Goal: Communication & Community: Answer question/provide support

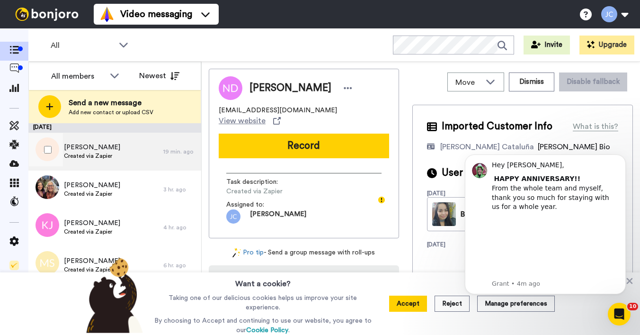
click at [90, 153] on span "Created via Zapier" at bounding box center [92, 156] width 56 height 8
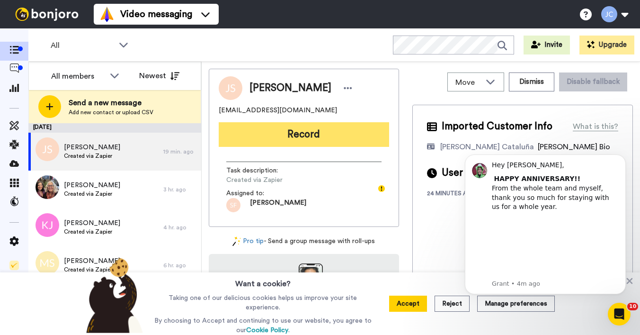
click at [287, 132] on button "Record" at bounding box center [304, 134] width 171 height 25
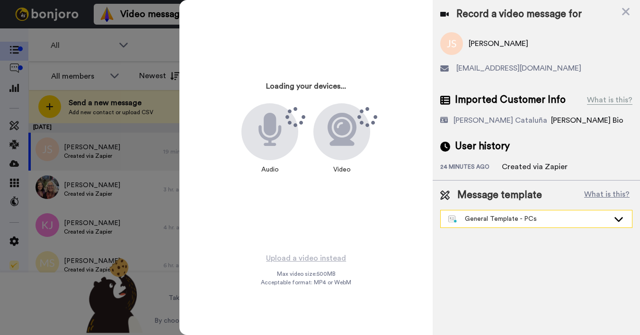
click at [475, 217] on div "General Template - PCs" at bounding box center [529, 218] width 161 height 9
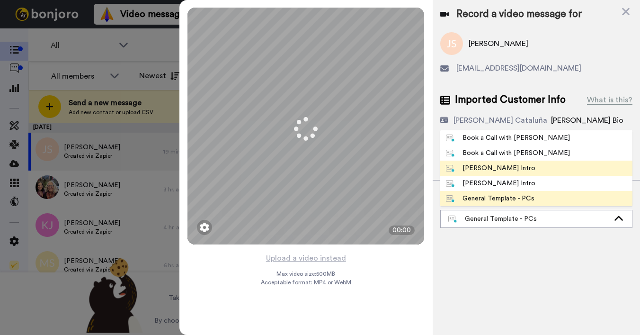
click at [479, 170] on div "[PERSON_NAME] Intro" at bounding box center [491, 167] width 90 height 9
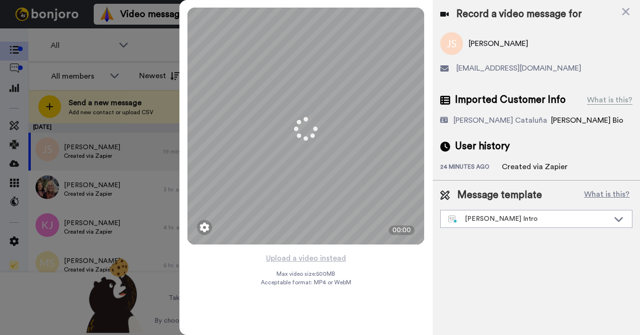
click at [479, 170] on div "24 minutes ago" at bounding box center [472, 167] width 62 height 9
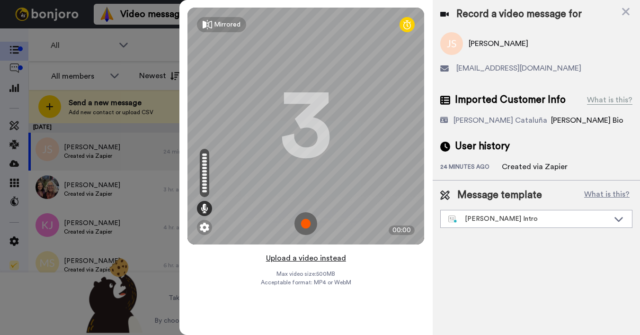
drag, startPoint x: 479, startPoint y: 170, endPoint x: 298, endPoint y: 260, distance: 201.7
click at [298, 260] on button "Upload a video instead" at bounding box center [306, 258] width 86 height 12
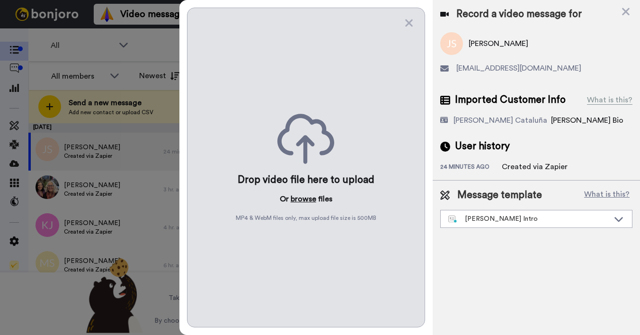
click at [298, 199] on button "browse" at bounding box center [304, 198] width 26 height 11
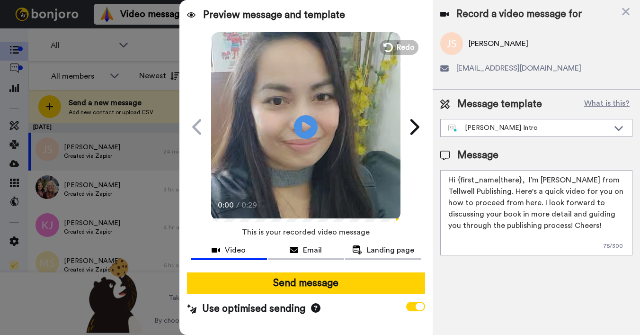
drag, startPoint x: 459, startPoint y: 180, endPoint x: 520, endPoint y: 179, distance: 61.1
click at [520, 179] on textarea "Hi {first_name|there}, I’m [PERSON_NAME] from Tellwell Publishing. Here's a qui…" at bounding box center [537, 212] width 192 height 85
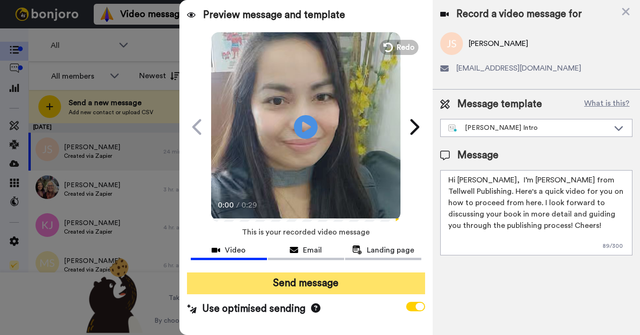
type textarea "Hi Jane, I’m Joe from Tellwell Publishing. Here's a quick video for you on how …"
click at [317, 281] on button "Send message" at bounding box center [306, 283] width 238 height 22
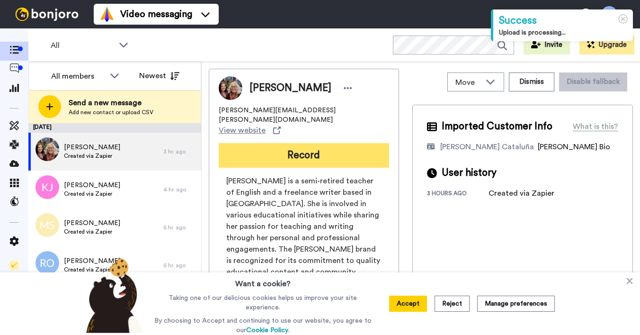
click at [270, 143] on button "Record" at bounding box center [304, 155] width 171 height 25
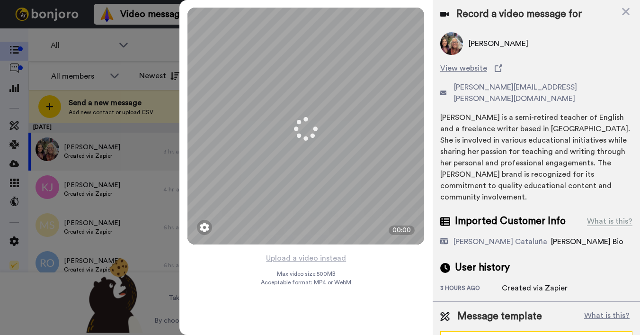
scroll to position [10, 0]
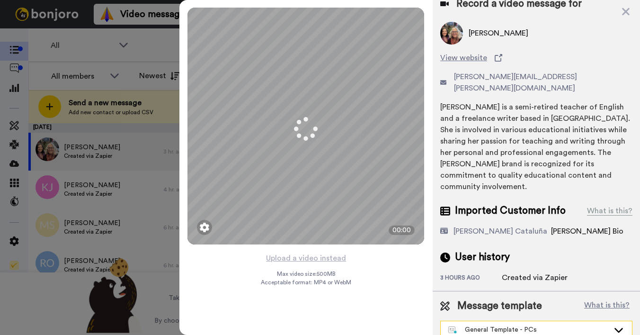
click at [481, 325] on div "General Template - PCs" at bounding box center [536, 329] width 191 height 17
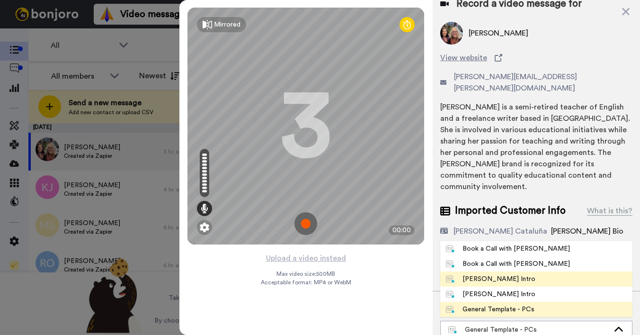
click at [479, 274] on div "Josephine Bonjoro Intro" at bounding box center [491, 278] width 90 height 9
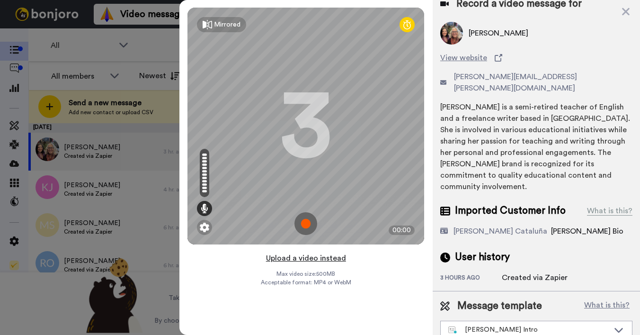
click at [310, 256] on button "Upload a video instead" at bounding box center [306, 258] width 86 height 12
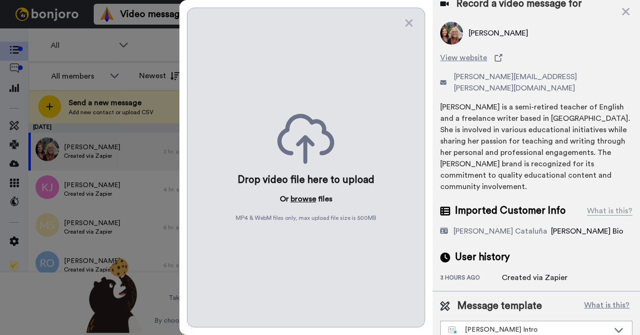
click at [295, 197] on button "browse" at bounding box center [304, 198] width 26 height 11
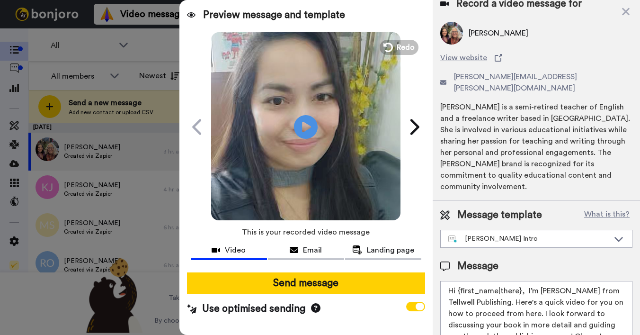
scroll to position [0, 0]
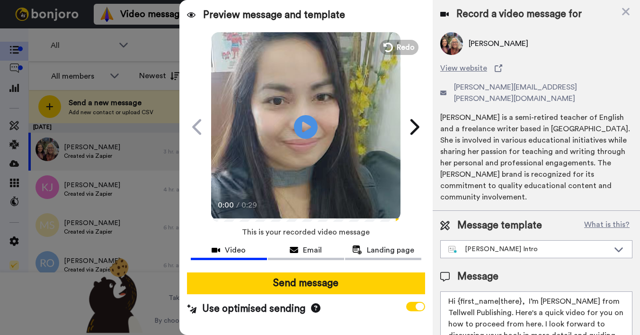
drag, startPoint x: 458, startPoint y: 291, endPoint x: 520, endPoint y: 290, distance: 61.6
click at [520, 291] on textarea "Hi {first_name|there}, I’m Joe from Tellwell Publishing. Here's a quick video f…" at bounding box center [537, 333] width 192 height 85
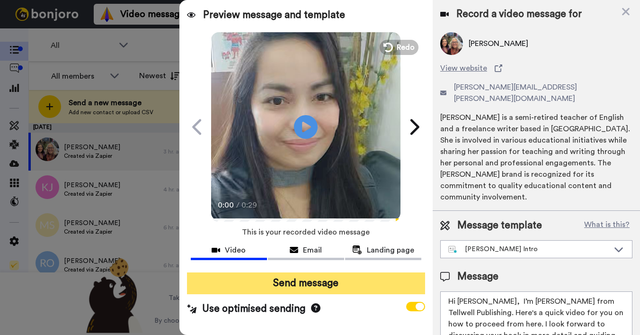
type textarea "Hi Hazel, I’m Joe from Tellwell Publishing. Here's a quick video for you on how…"
click at [376, 280] on button "Send message" at bounding box center [306, 283] width 238 height 22
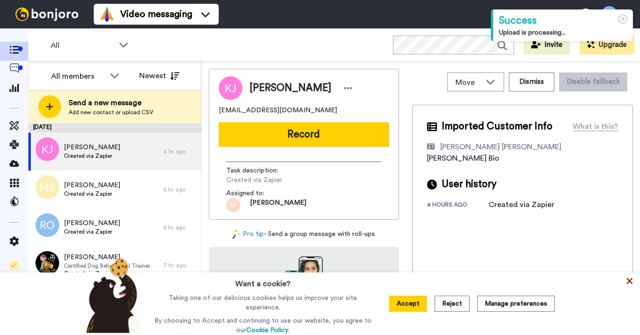
click at [631, 283] on icon at bounding box center [629, 280] width 9 height 9
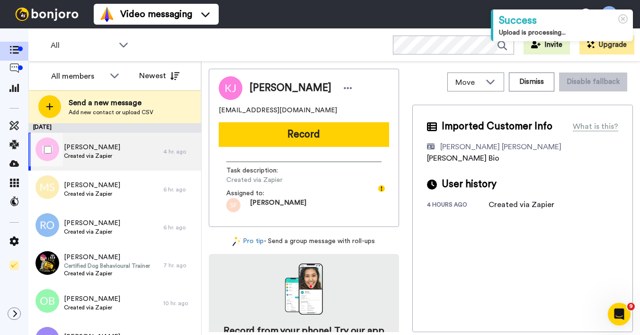
click at [110, 161] on div "Katie Jones Created via Zapier" at bounding box center [95, 152] width 135 height 38
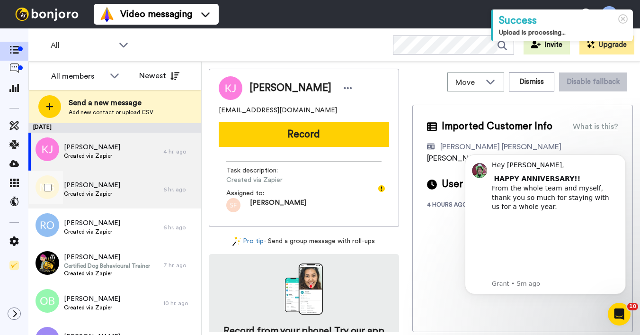
click at [100, 190] on span "Created via Zapier" at bounding box center [92, 194] width 56 height 8
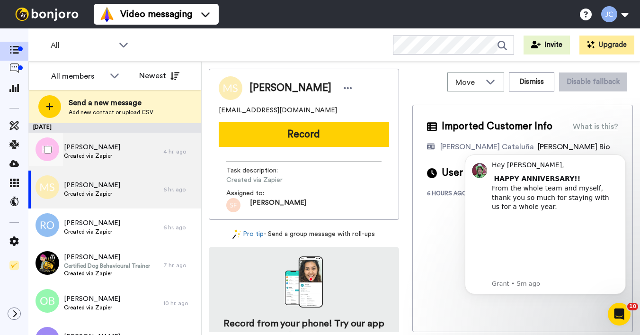
click at [105, 155] on span "Created via Zapier" at bounding box center [92, 156] width 56 height 8
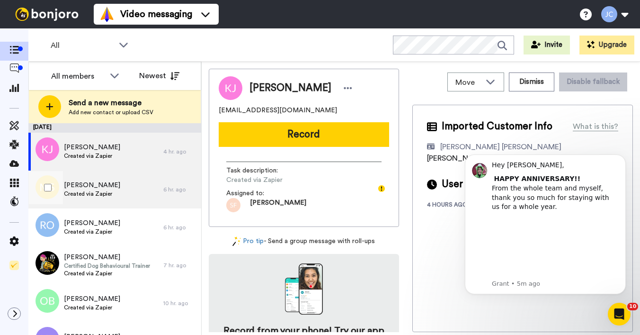
click at [105, 185] on span "[PERSON_NAME]" at bounding box center [92, 184] width 56 height 9
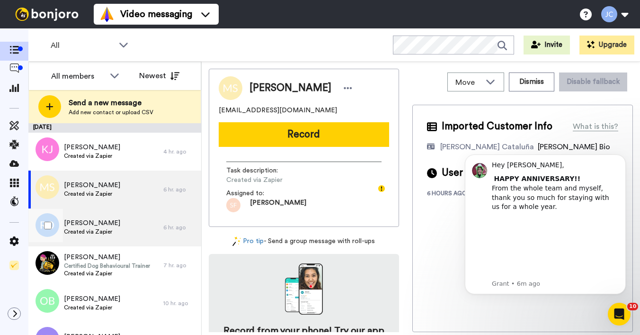
click at [100, 225] on span "[PERSON_NAME]" at bounding box center [92, 222] width 56 height 9
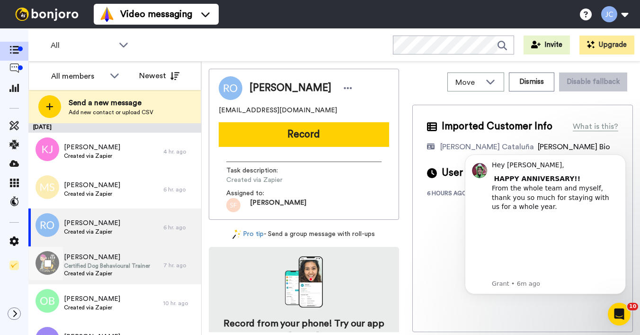
click at [99, 259] on span "[PERSON_NAME]" at bounding box center [107, 256] width 86 height 9
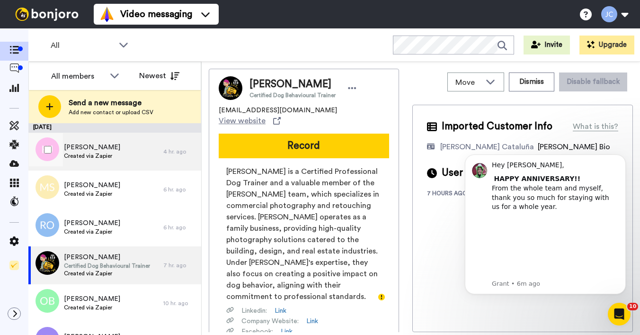
click at [101, 153] on span "Created via Zapier" at bounding box center [92, 156] width 56 height 8
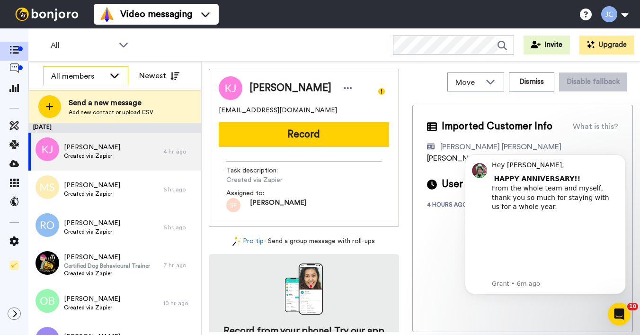
click at [112, 77] on icon at bounding box center [114, 75] width 11 height 9
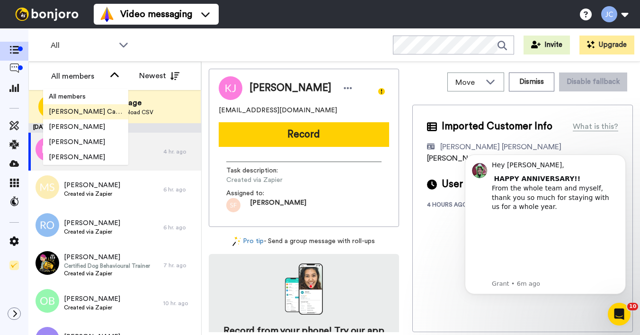
click at [92, 117] on li "[PERSON_NAME] Cataluña" at bounding box center [85, 111] width 85 height 15
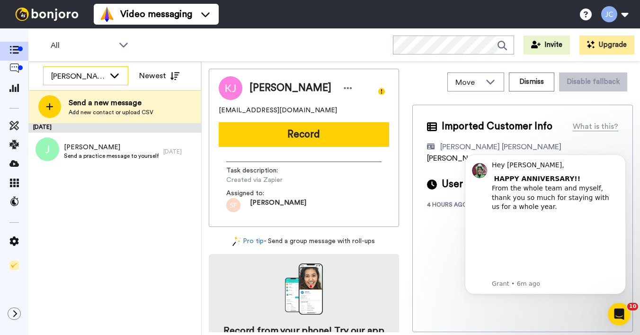
click at [99, 75] on div "[PERSON_NAME] Cataluña" at bounding box center [78, 76] width 54 height 11
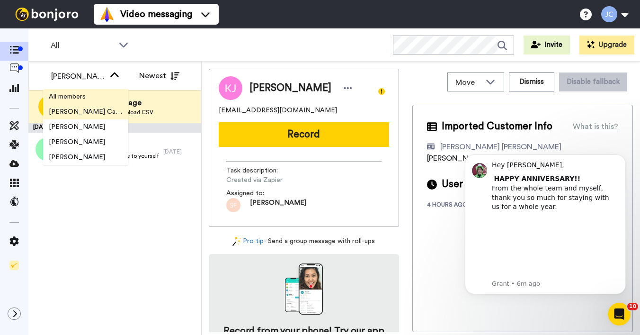
click at [91, 95] on span "All members" at bounding box center [67, 96] width 48 height 9
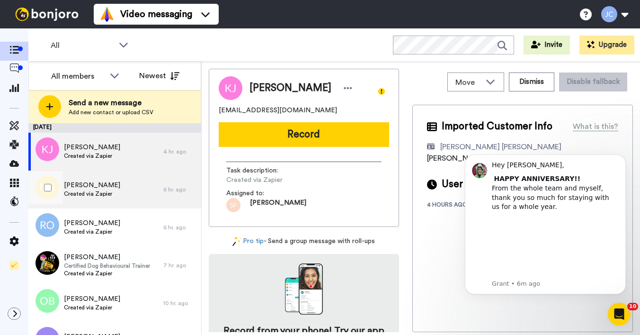
scroll to position [18, 0]
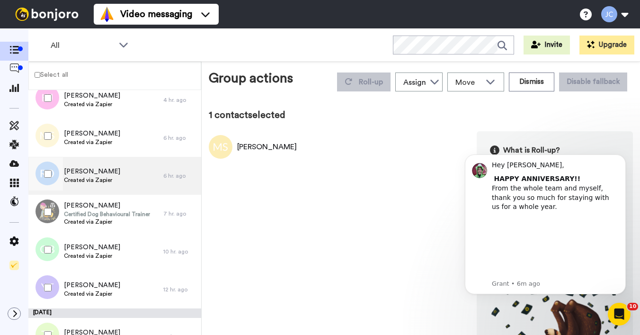
click at [88, 172] on span "Ryan O" at bounding box center [92, 171] width 56 height 9
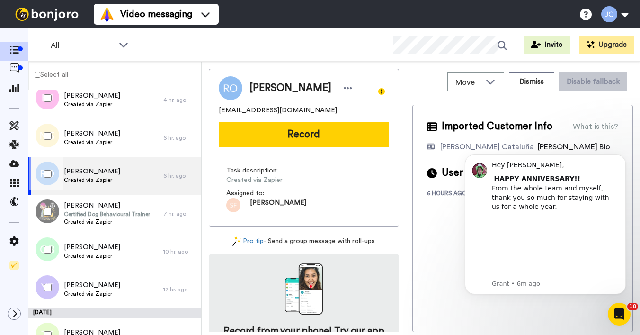
click at [56, 173] on div at bounding box center [46, 173] width 34 height 33
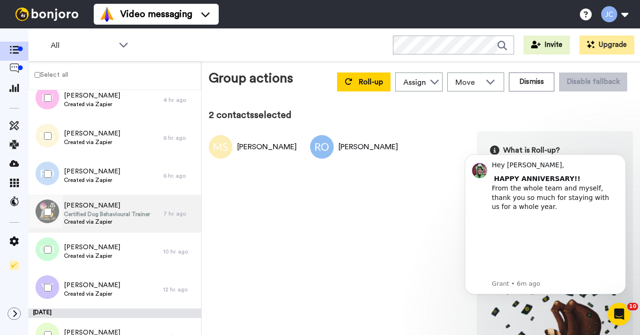
click at [94, 206] on span "[PERSON_NAME]" at bounding box center [107, 205] width 86 height 9
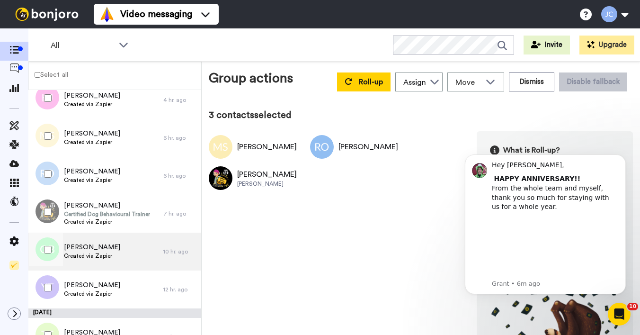
click at [86, 248] on span "[PERSON_NAME]" at bounding box center [92, 247] width 56 height 9
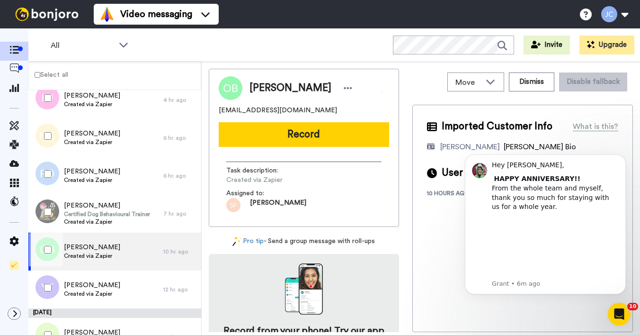
scroll to position [34, 0]
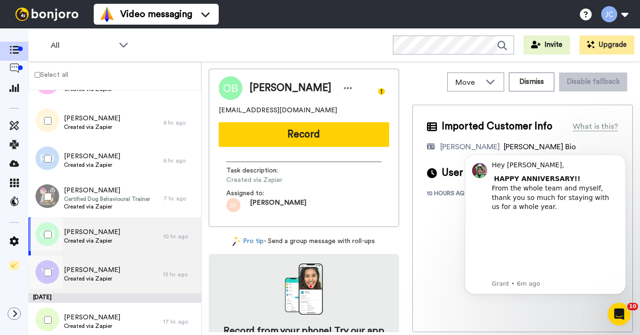
click at [81, 275] on span "Created via Zapier" at bounding box center [92, 279] width 56 height 8
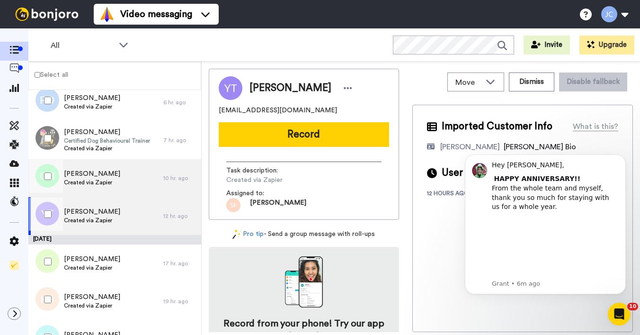
scroll to position [123, 0]
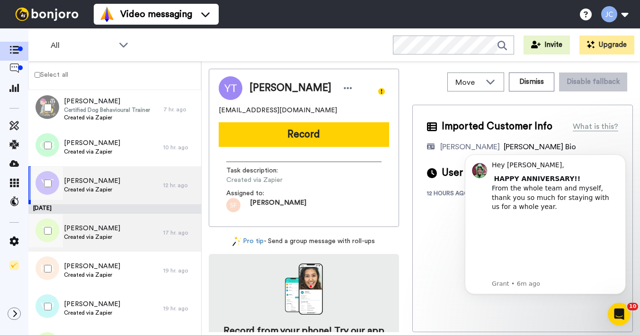
click at [87, 234] on span "Created via Zapier" at bounding box center [92, 237] width 56 height 8
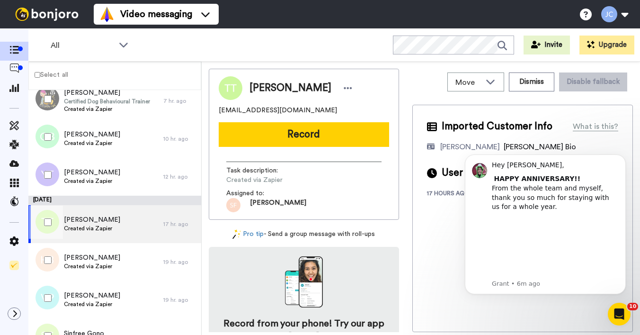
scroll to position [152, 0]
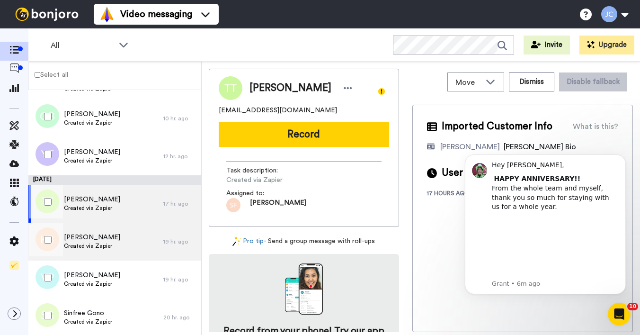
click at [87, 234] on span "[PERSON_NAME]" at bounding box center [92, 237] width 56 height 9
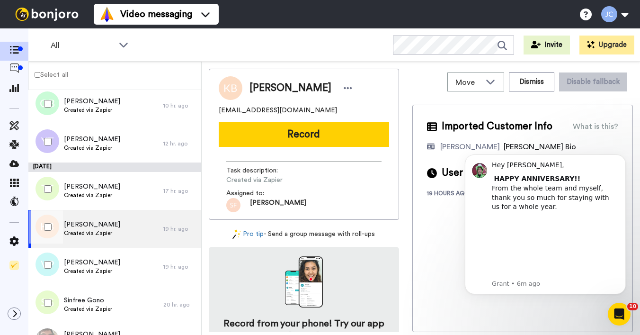
scroll to position [175, 0]
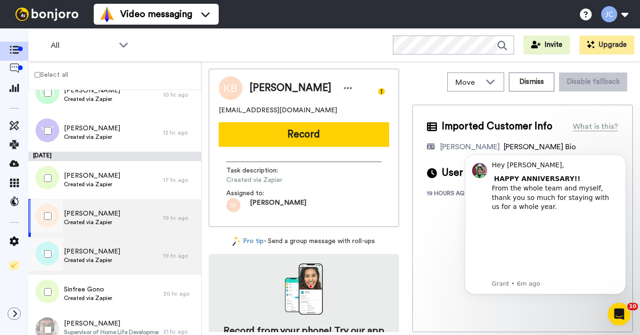
click at [86, 246] on div "Valerie Prier Created via Zapier" at bounding box center [95, 256] width 135 height 38
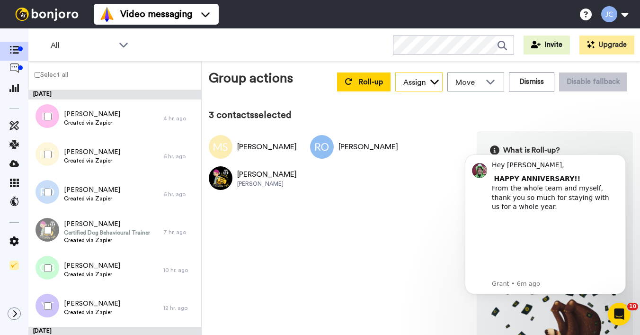
click at [404, 81] on div "Assign" at bounding box center [415, 82] width 23 height 11
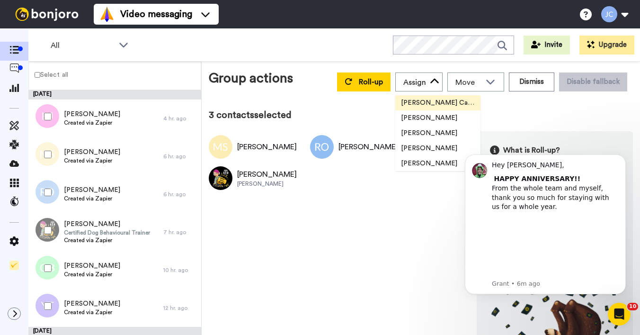
click at [405, 104] on span "[PERSON_NAME] Cataluña" at bounding box center [438, 102] width 85 height 9
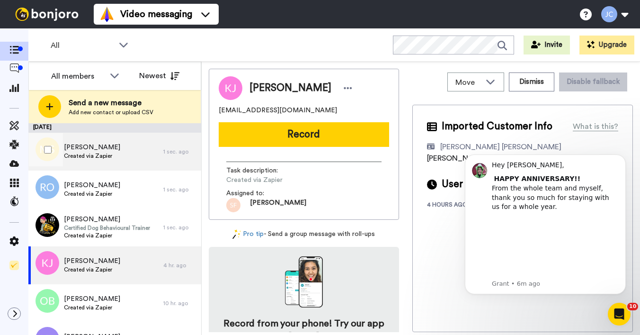
click at [82, 148] on span "Mark Strobel" at bounding box center [92, 147] width 56 height 9
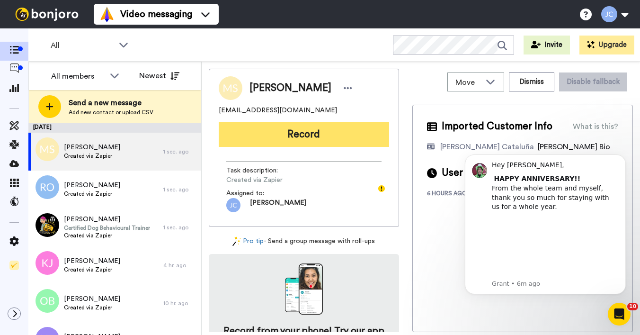
click at [256, 136] on button "Record" at bounding box center [304, 134] width 171 height 25
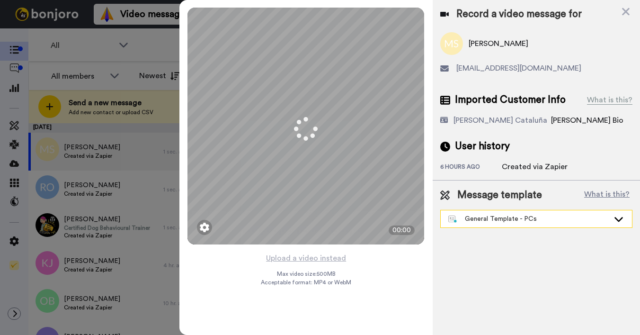
drag, startPoint x: 493, startPoint y: 222, endPoint x: 498, endPoint y: 219, distance: 5.8
click at [493, 222] on div "General Template - PCs" at bounding box center [529, 218] width 161 height 9
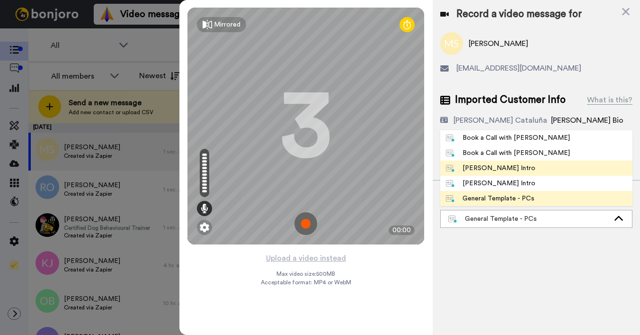
click at [484, 166] on div "Josephine Bonjoro Intro" at bounding box center [491, 167] width 90 height 9
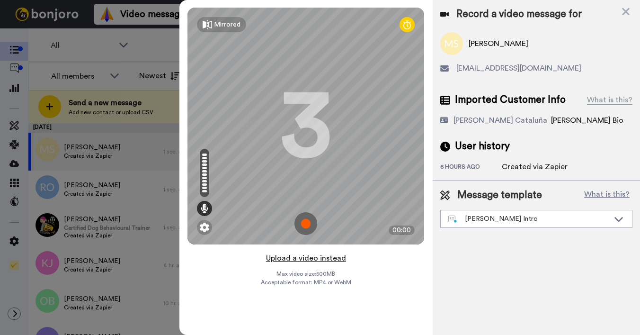
click at [294, 259] on button "Upload a video instead" at bounding box center [306, 258] width 86 height 12
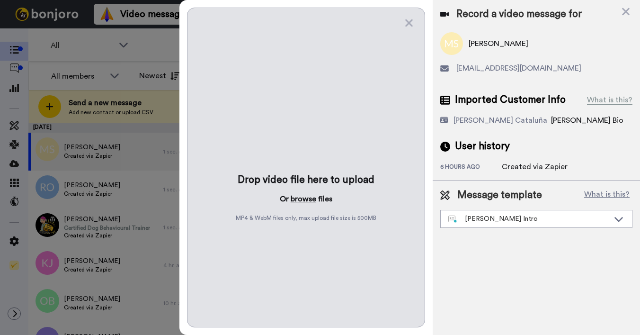
click at [293, 198] on button "browse" at bounding box center [304, 198] width 26 height 11
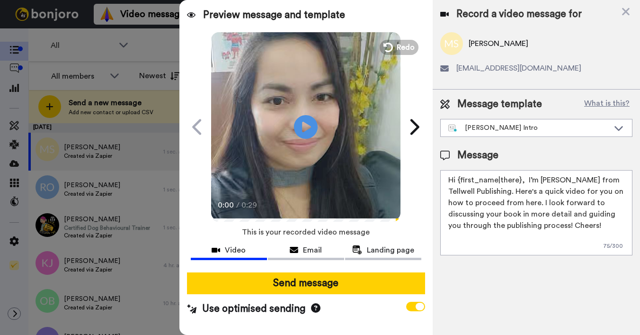
drag, startPoint x: 458, startPoint y: 180, endPoint x: 519, endPoint y: 180, distance: 61.1
click at [519, 180] on textarea "Hi {first_name|there}, I’m Joe from Tellwell Publishing. Here's a quick video f…" at bounding box center [537, 212] width 192 height 85
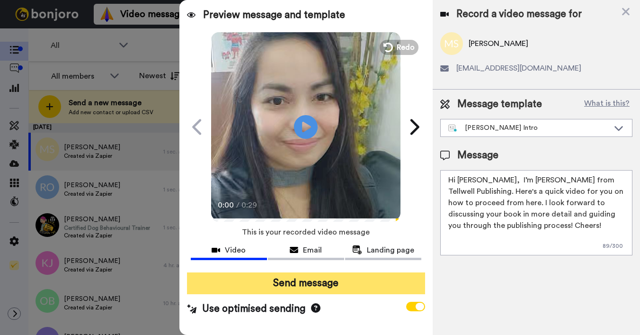
type textarea "Hi Mark, I’m Joe from Tellwell Publishing. Here's a quick video for you on how …"
click at [386, 284] on button "Send message" at bounding box center [306, 283] width 238 height 22
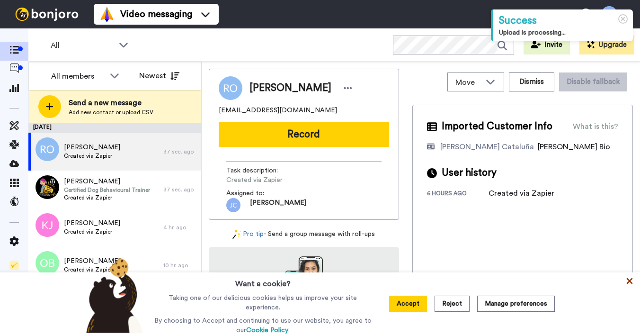
click at [633, 279] on icon at bounding box center [629, 280] width 9 height 9
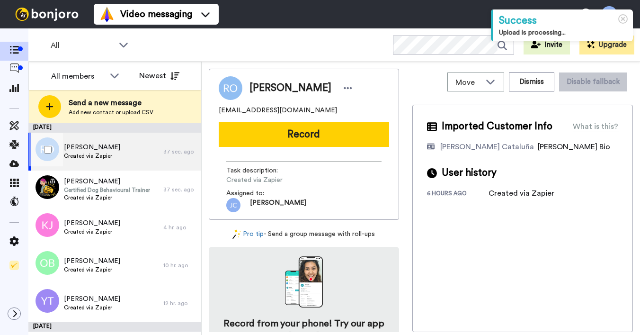
click at [95, 151] on span "[PERSON_NAME]" at bounding box center [92, 147] width 56 height 9
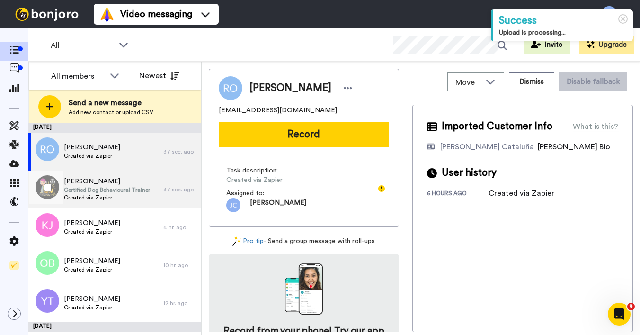
click at [87, 183] on span "[PERSON_NAME]" at bounding box center [107, 181] width 86 height 9
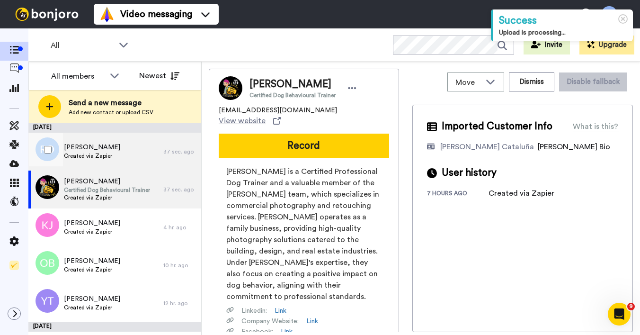
click at [96, 160] on div "Ryan O Created via Zapier" at bounding box center [92, 152] width 56 height 18
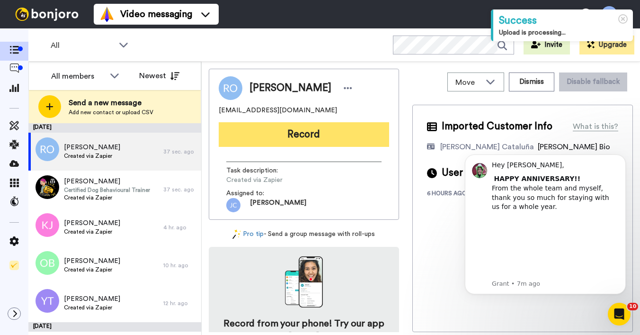
click at [282, 137] on button "Record" at bounding box center [304, 134] width 171 height 25
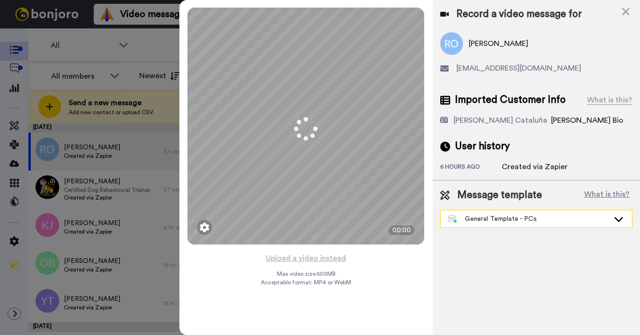
click at [489, 223] on div "General Template - PCs" at bounding box center [529, 218] width 161 height 9
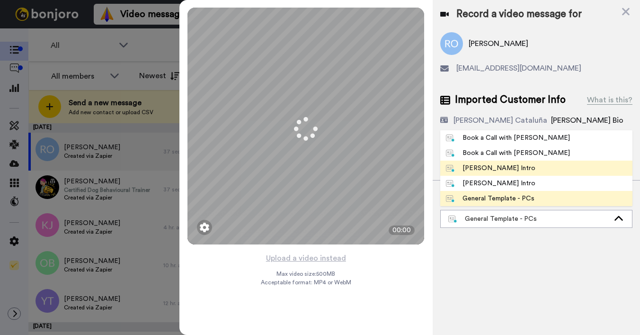
click at [486, 170] on div "[PERSON_NAME] Intro" at bounding box center [491, 167] width 90 height 9
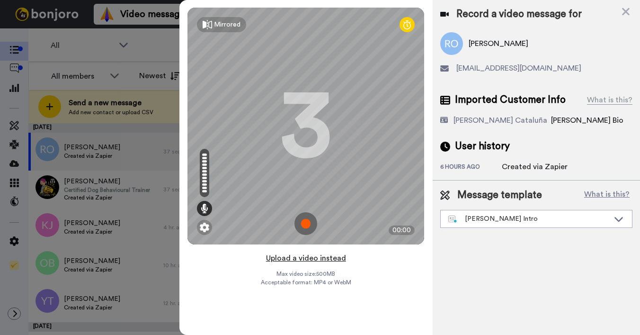
click at [306, 260] on button "Upload a video instead" at bounding box center [306, 258] width 86 height 12
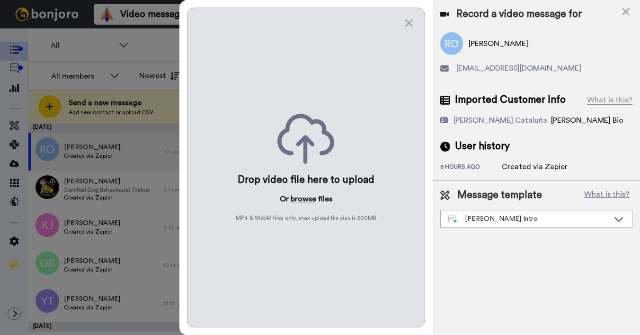
click at [293, 198] on button "browse" at bounding box center [304, 198] width 26 height 11
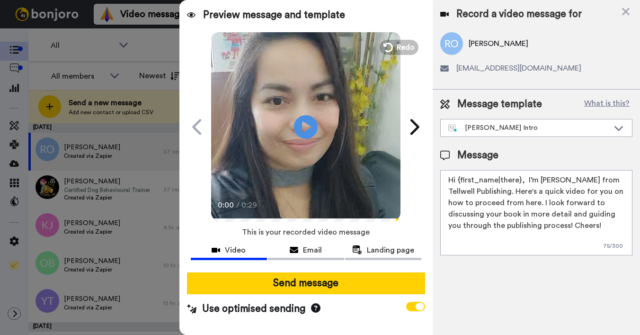
drag, startPoint x: 458, startPoint y: 181, endPoint x: 519, endPoint y: 177, distance: 60.8
click at [519, 177] on textarea "Hi {first_name|there}, I’m [PERSON_NAME] from Tellwell Publishing. Here's a qui…" at bounding box center [537, 212] width 192 height 85
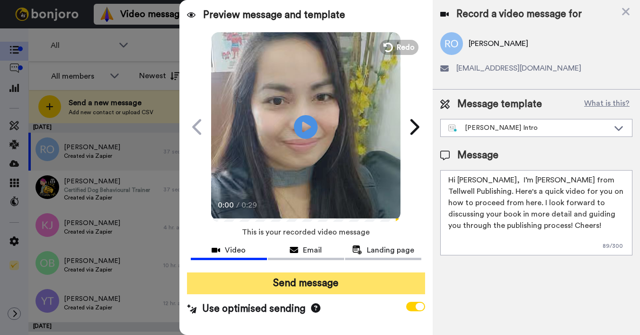
type textarea "Hi Ryan, I’m Joe from Tellwell Publishing. Here's a quick video for you on how …"
click at [367, 274] on button "Send message" at bounding box center [306, 283] width 238 height 22
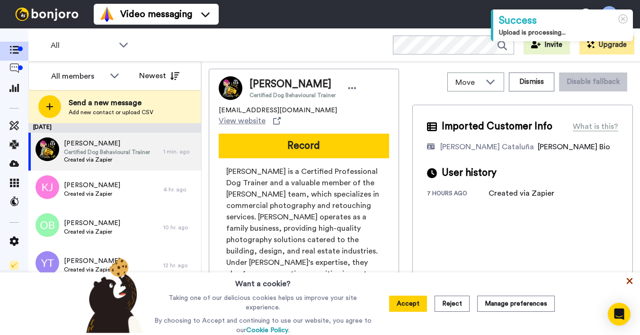
click at [631, 281] on icon at bounding box center [630, 281] width 6 height 6
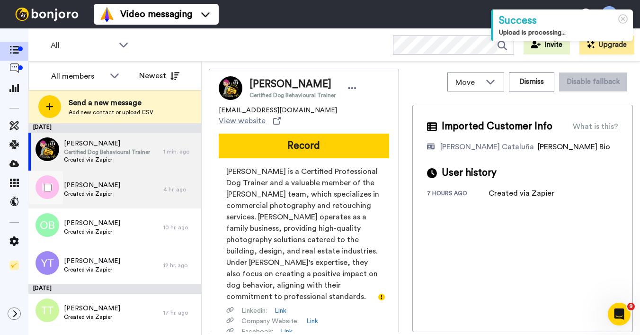
click at [92, 174] on div "Katie Jones Created via Zapier" at bounding box center [95, 190] width 135 height 38
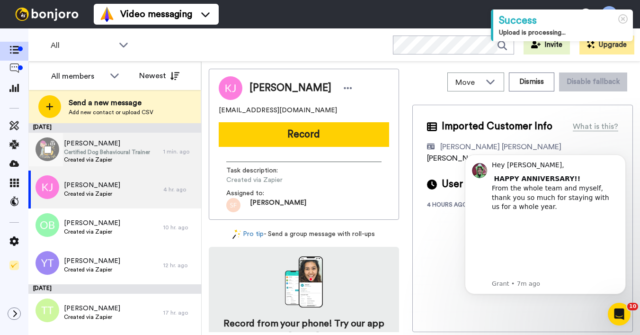
click at [102, 152] on span "Certified Dog Behavioural Trainer" at bounding box center [107, 152] width 86 height 8
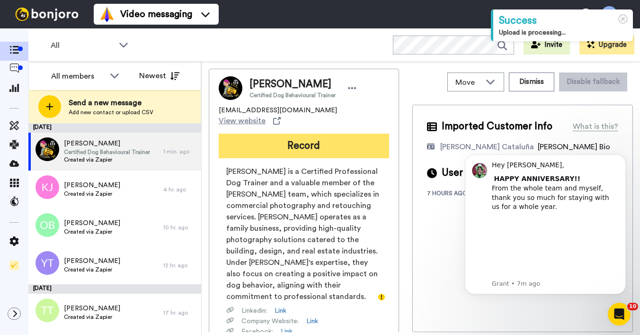
click at [289, 138] on button "Record" at bounding box center [304, 146] width 171 height 25
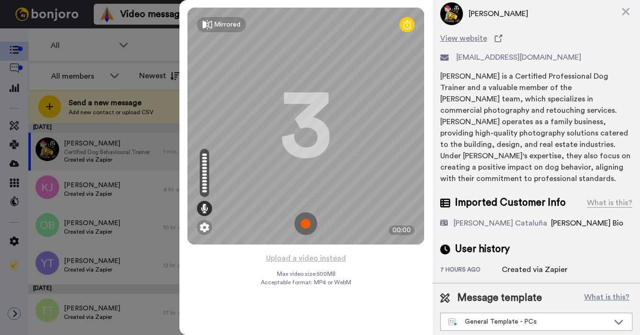
scroll to position [33, 0]
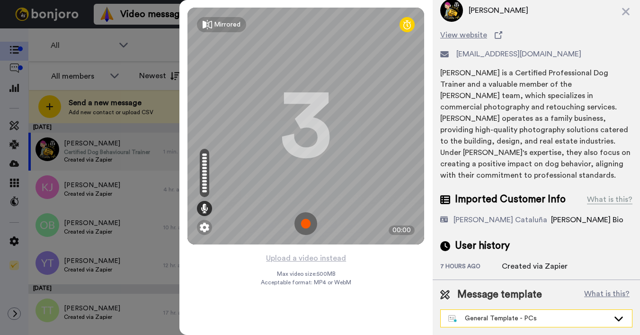
click at [493, 324] on div "General Template - PCs" at bounding box center [536, 318] width 191 height 17
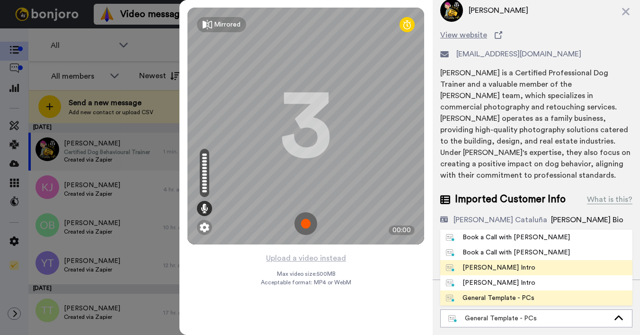
click at [488, 265] on div "Josephine Bonjoro Intro" at bounding box center [491, 267] width 90 height 9
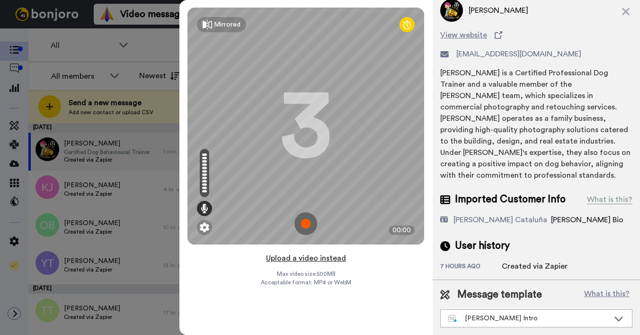
click at [296, 259] on button "Upload a video instead" at bounding box center [306, 258] width 86 height 12
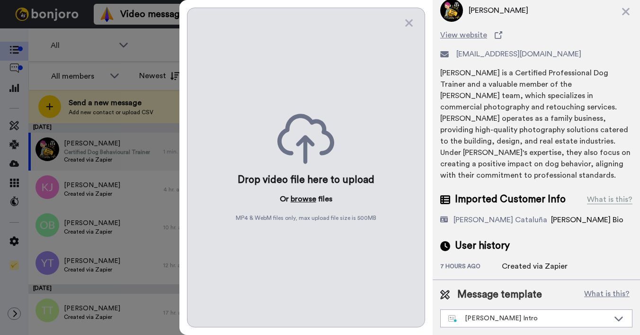
click at [297, 201] on button "browse" at bounding box center [304, 198] width 26 height 11
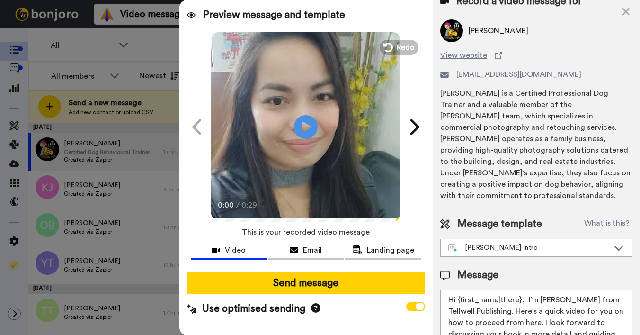
scroll to position [61, 0]
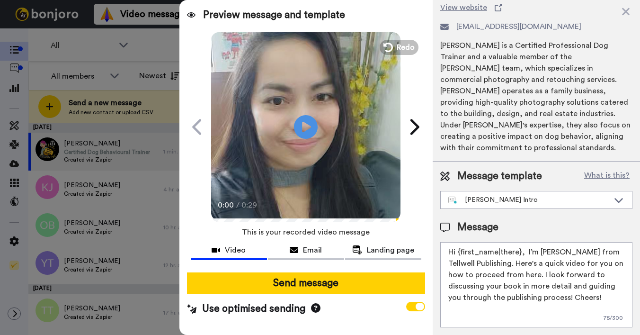
drag, startPoint x: 459, startPoint y: 252, endPoint x: 519, endPoint y: 251, distance: 59.7
click at [519, 251] on textarea "Hi {first_name|there}, I’m Joe from Tellwell Publishing. Here's a quick video f…" at bounding box center [537, 284] width 192 height 85
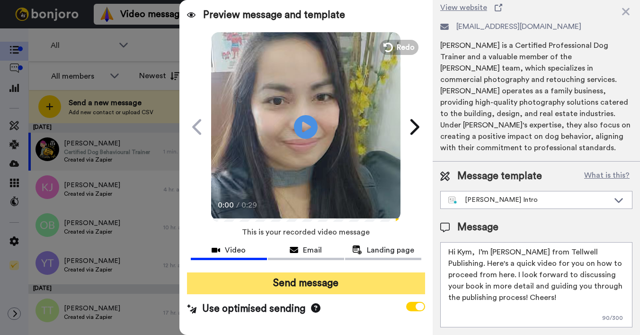
type textarea "Hi Kym, I’m Joe from Tellwell Publishing. Here's a quick video for you on how t…"
click at [368, 284] on button "Send message" at bounding box center [306, 283] width 238 height 22
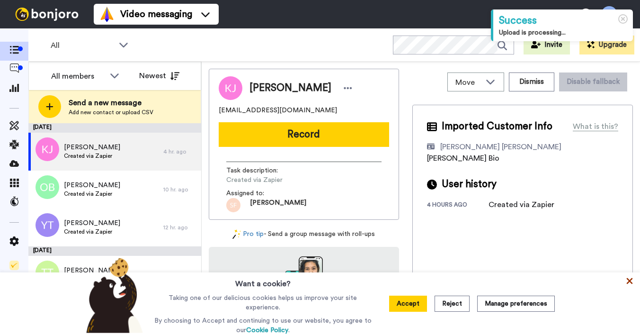
click at [631, 280] on icon at bounding box center [630, 281] width 6 height 6
